Goal: Obtain resource: Obtain resource

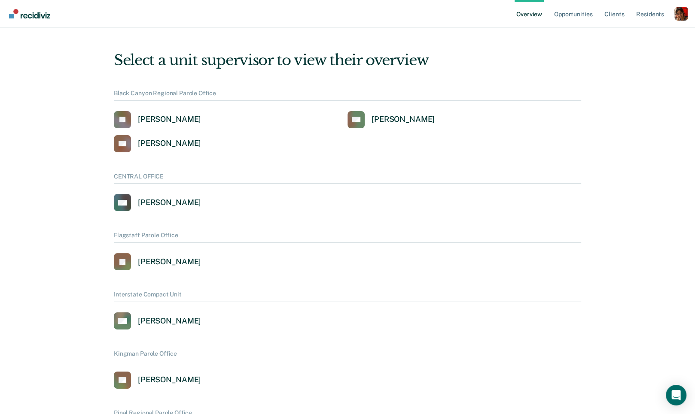
click at [678, 16] on div "Profile dropdown button" at bounding box center [681, 14] width 14 height 14
click at [638, 31] on link "Profile" at bounding box center [646, 34] width 69 height 7
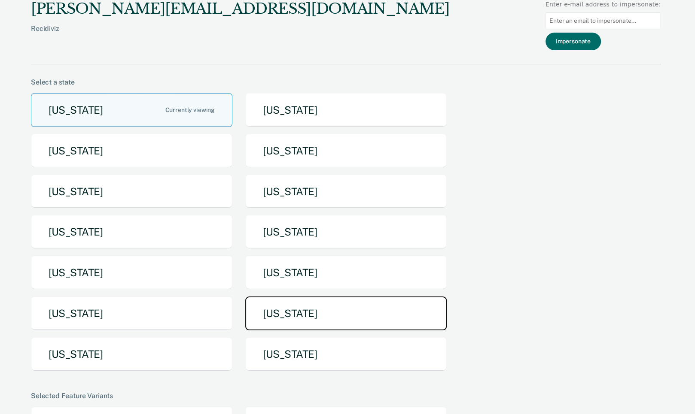
click at [264, 302] on button "[US_STATE]" at bounding box center [345, 314] width 201 height 34
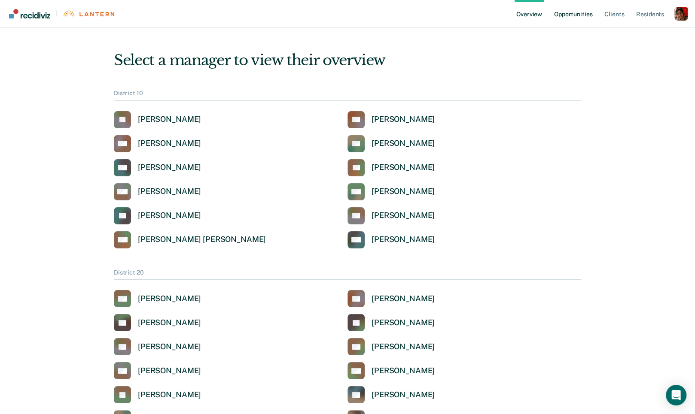
click at [577, 12] on link "Opportunities" at bounding box center [573, 13] width 42 height 27
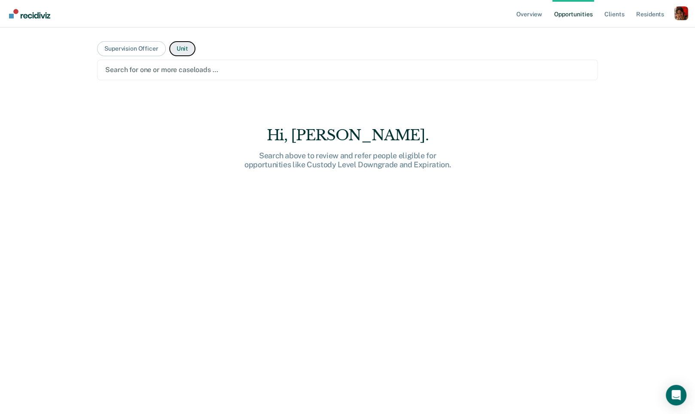
click at [185, 49] on button "Unit" at bounding box center [182, 48] width 26 height 15
click at [181, 67] on div at bounding box center [347, 70] width 484 height 10
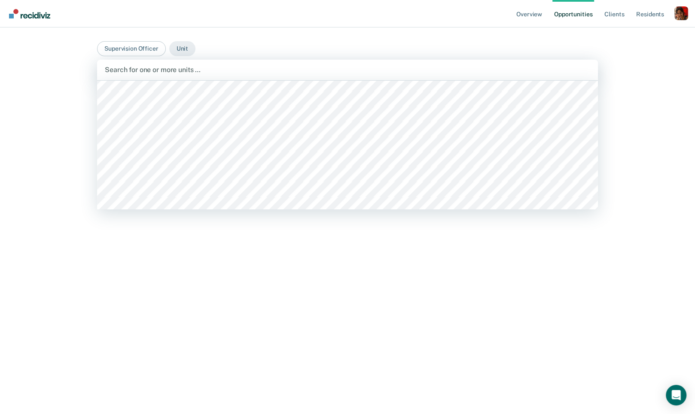
scroll to position [1491, 0]
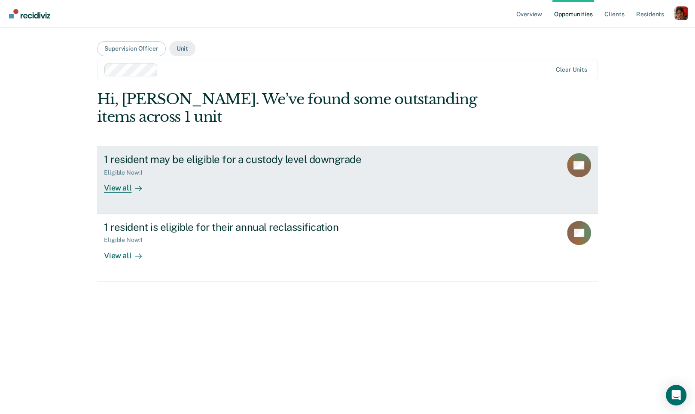
click at [113, 195] on link "1 resident may be eligible for a custody level downgrade Eligible Now : 1 View …" at bounding box center [347, 180] width 501 height 68
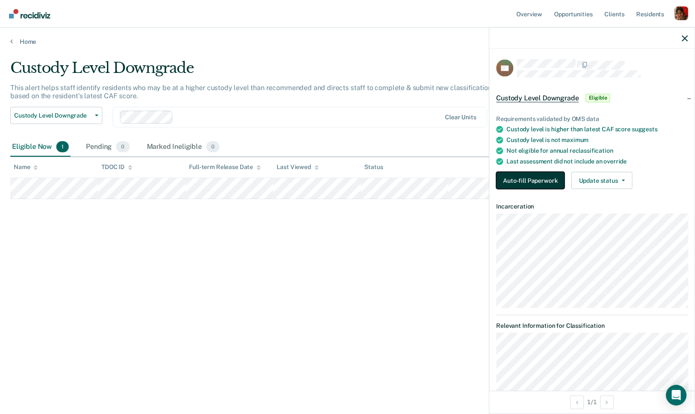
click at [531, 179] on button "Auto-fill Paperwork" at bounding box center [530, 180] width 68 height 17
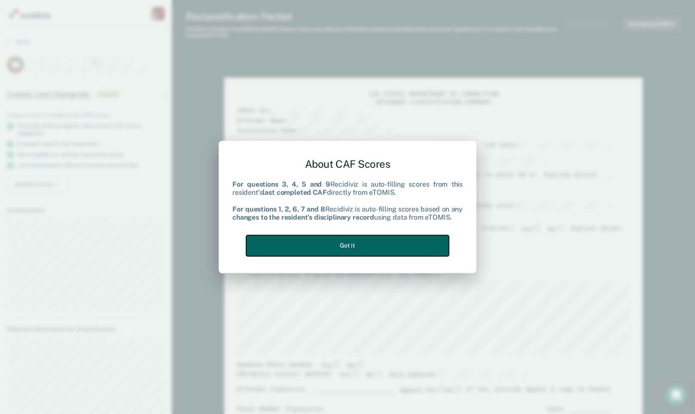
click at [413, 243] on button "Got it" at bounding box center [347, 245] width 203 height 21
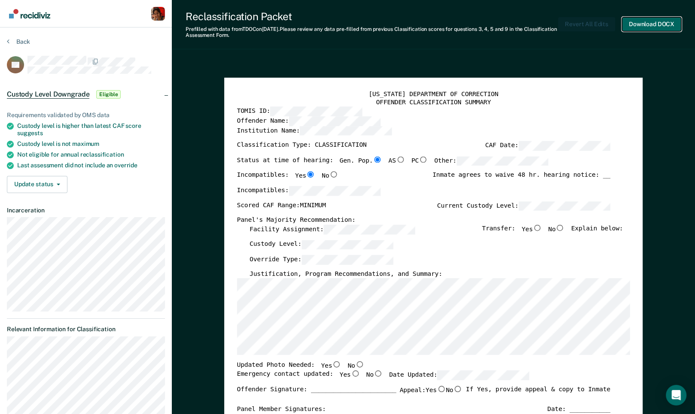
click at [645, 21] on button "Download DOCX" at bounding box center [651, 24] width 59 height 14
type textarea "x"
